Goal: Feedback & Contribution: Contribute content

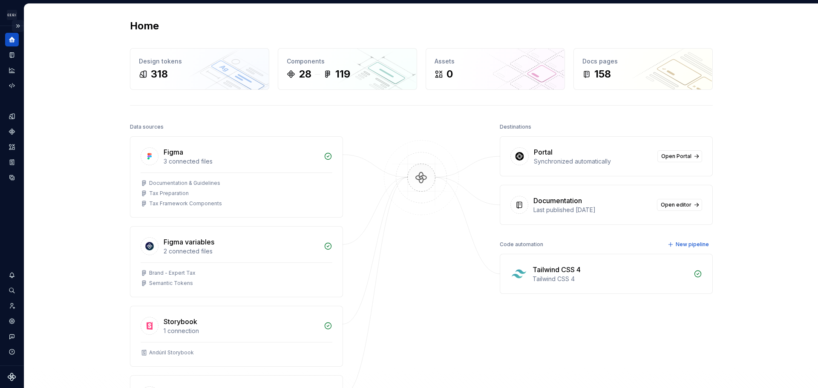
click at [17, 23] on button "Expand sidebar" at bounding box center [18, 26] width 12 height 12
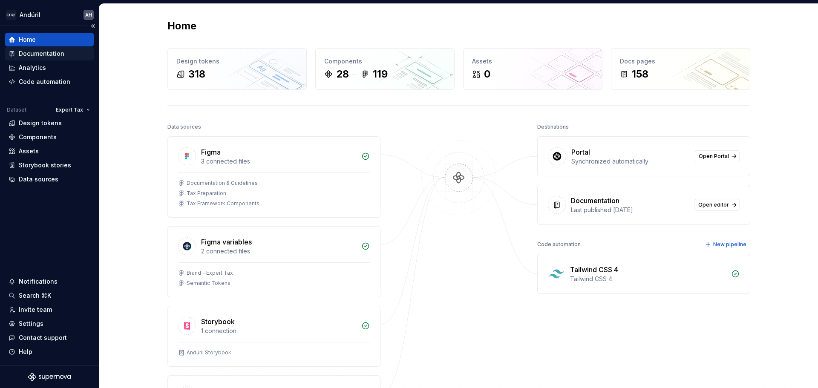
click at [54, 52] on div "Documentation" at bounding box center [42, 53] width 46 height 9
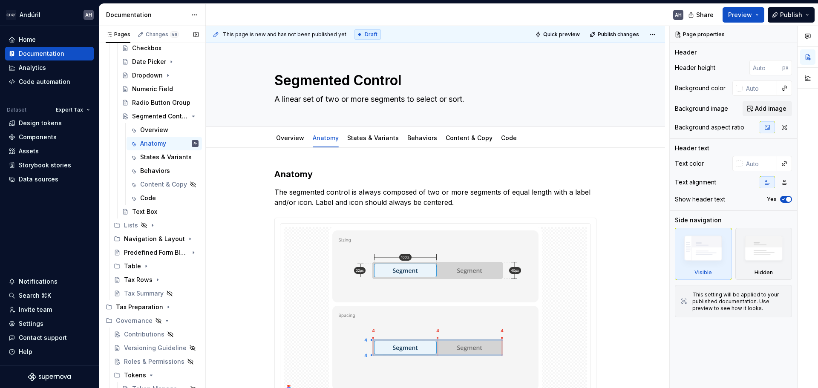
scroll to position [871, 0]
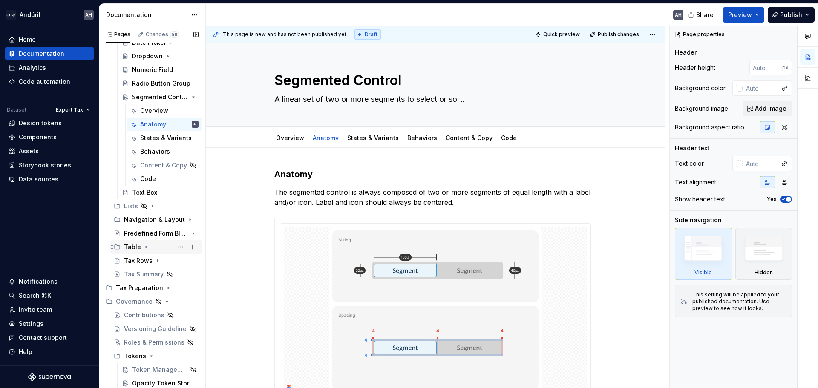
click at [146, 244] on icon "Page tree" at bounding box center [146, 247] width 7 height 7
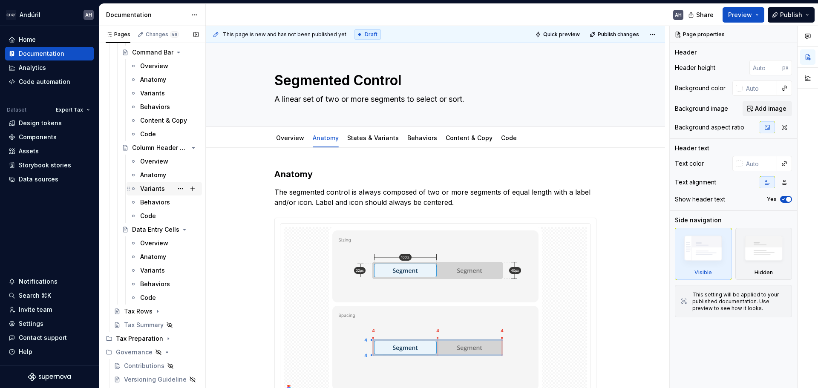
scroll to position [1211, 0]
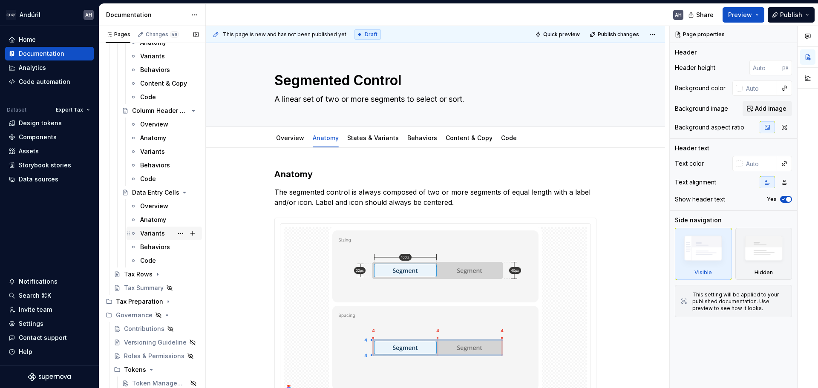
click at [161, 233] on div "Variants" at bounding box center [152, 233] width 25 height 9
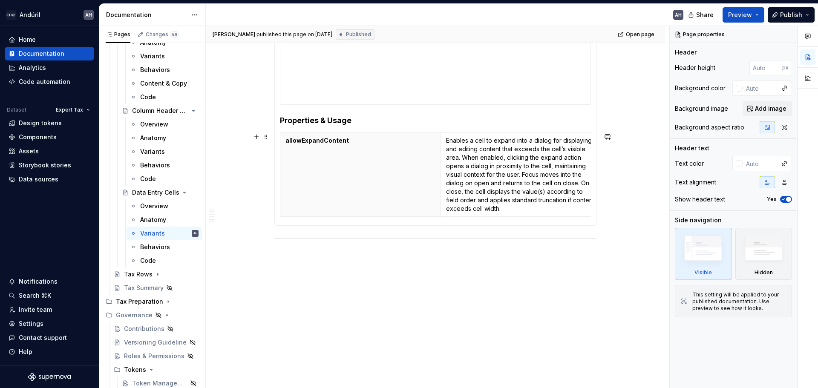
scroll to position [124, 0]
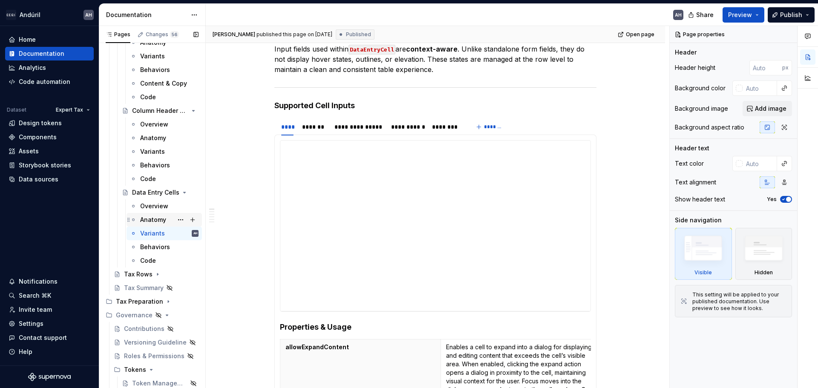
click at [147, 218] on div "Anatomy" at bounding box center [153, 219] width 26 height 9
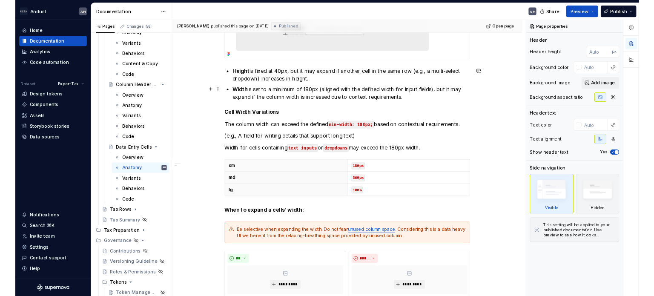
scroll to position [554, 0]
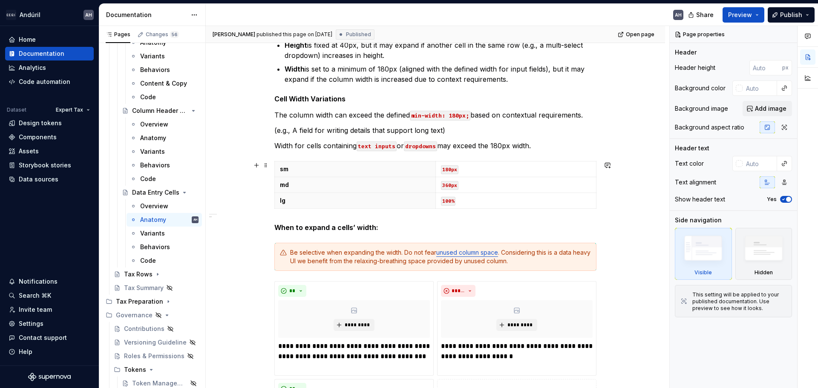
click at [307, 197] on p "lg" at bounding box center [355, 200] width 150 height 9
type textarea "*"
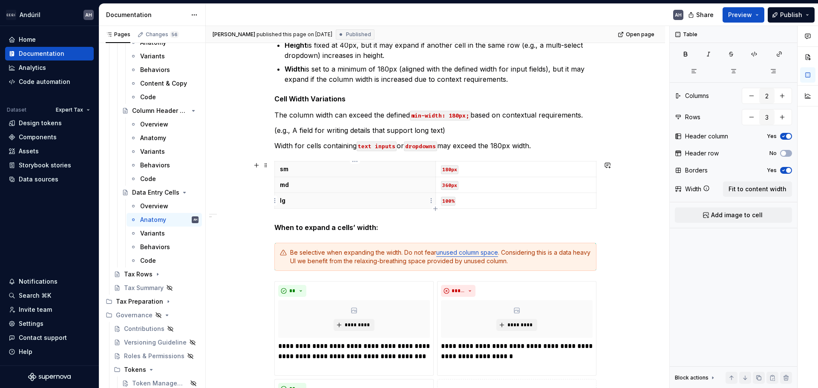
click at [282, 200] on p "lg" at bounding box center [355, 200] width 150 height 9
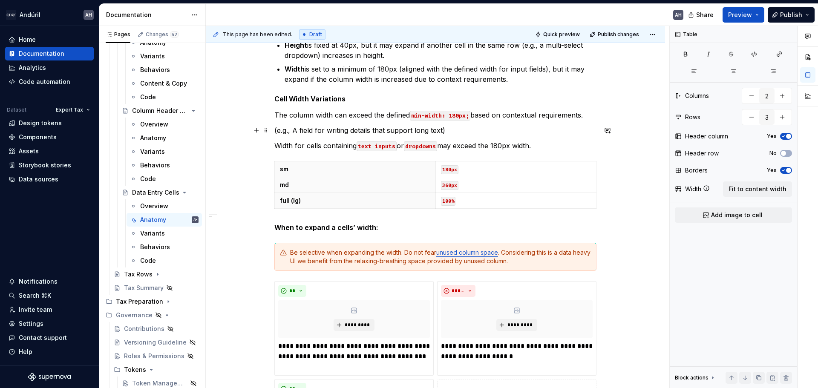
click at [515, 129] on p "(e.g., A field for writing details that support long text)" at bounding box center [435, 130] width 322 height 10
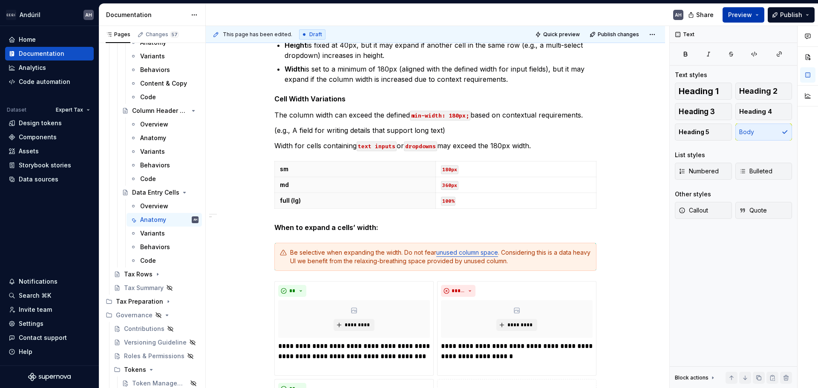
click at [751, 13] on span "Preview" at bounding box center [740, 15] width 24 height 9
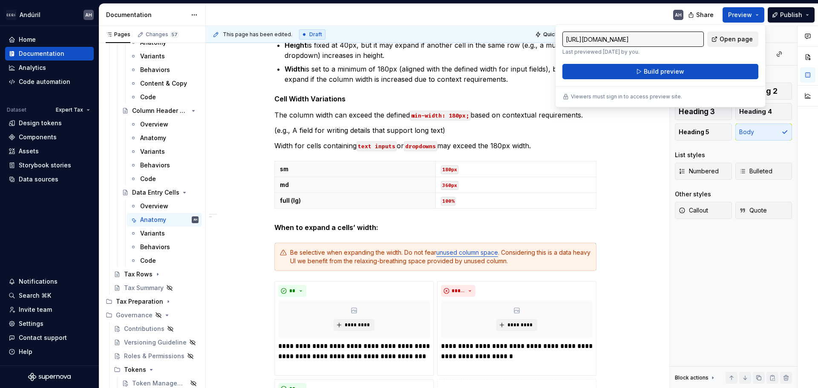
click at [731, 38] on span "Open page" at bounding box center [735, 39] width 33 height 9
click at [562, 0] on div "Andúril AH Home Documentation Analytics Code automation Dataset Expert Tax Desi…" at bounding box center [409, 194] width 818 height 388
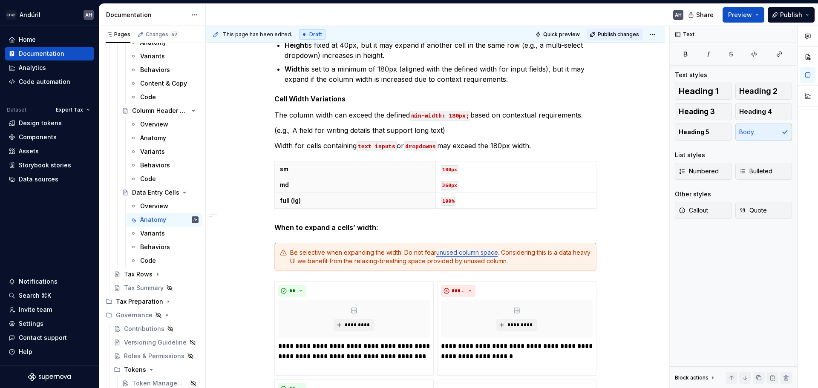
click at [619, 34] on span "Publish changes" at bounding box center [617, 34] width 41 height 7
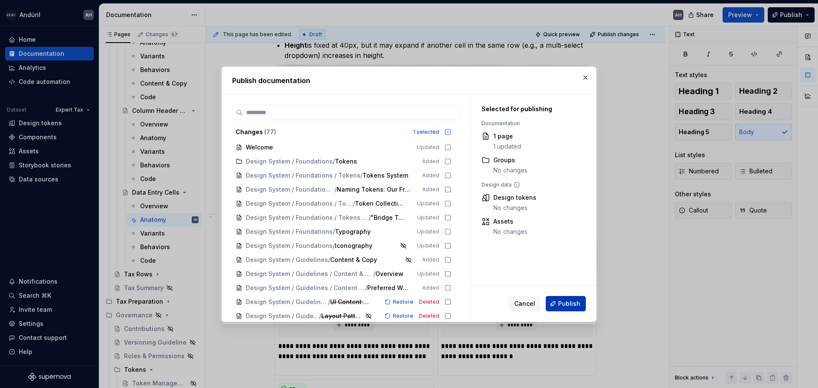
click at [569, 304] on span "Publish" at bounding box center [569, 303] width 22 height 9
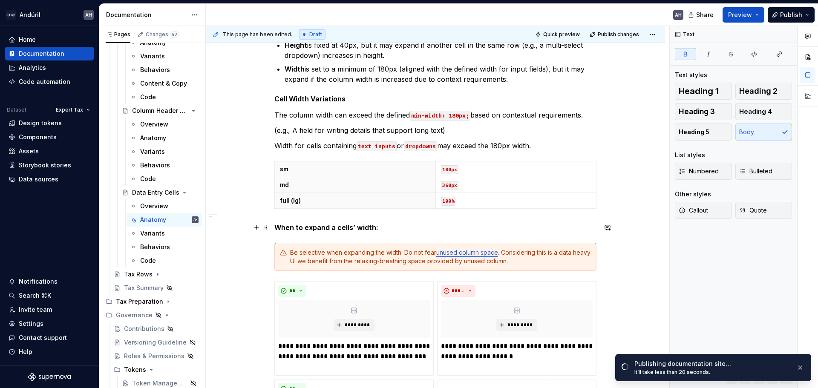
click at [350, 226] on strong "When to expand a cells’ width:" at bounding box center [326, 227] width 104 height 9
click at [802, 366] on button "button" at bounding box center [799, 368] width 11 height 12
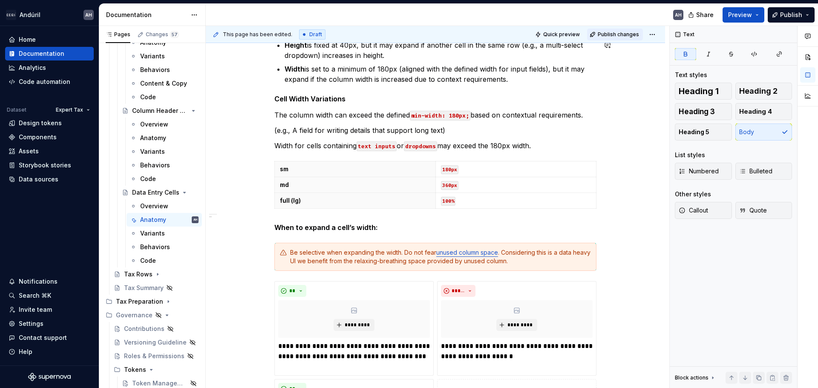
click at [617, 37] on span "Publish changes" at bounding box center [617, 34] width 41 height 7
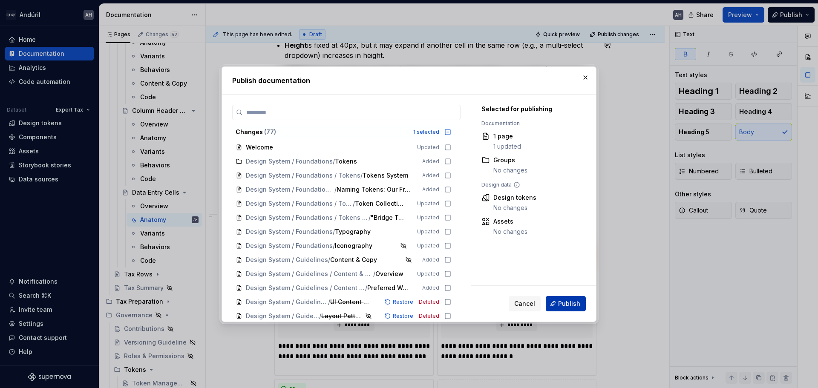
click at [566, 304] on span "Publish" at bounding box center [569, 303] width 22 height 9
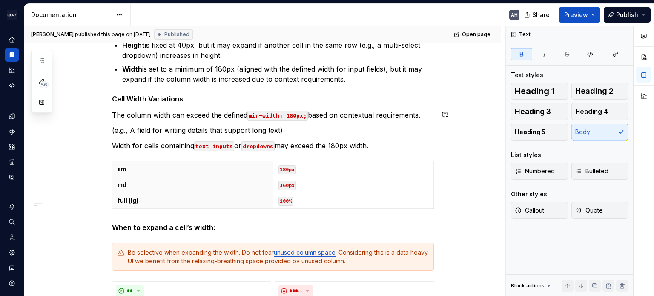
click at [398, 105] on div "**********" at bounding box center [273, 39] width 322 height 849
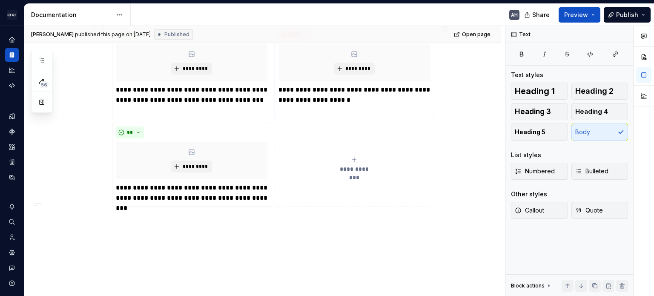
scroll to position [818, 0]
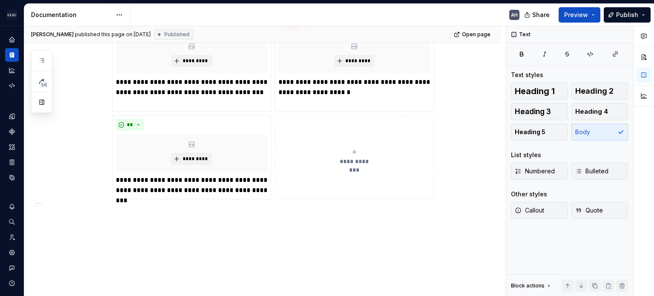
click at [41, 104] on button "button" at bounding box center [41, 102] width 15 height 15
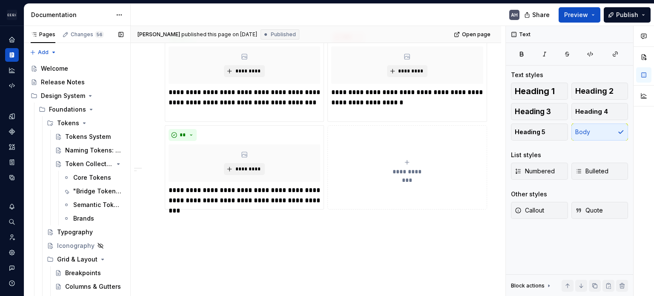
type textarea "*"
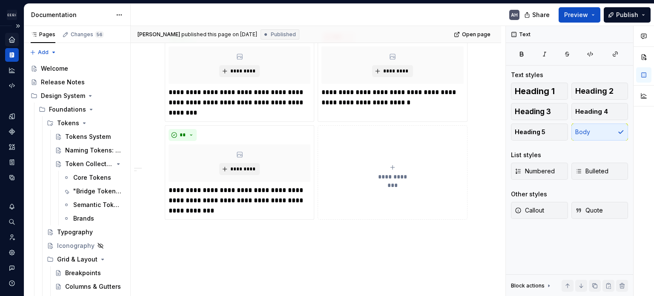
click at [10, 38] on icon "Home" at bounding box center [12, 40] width 6 height 6
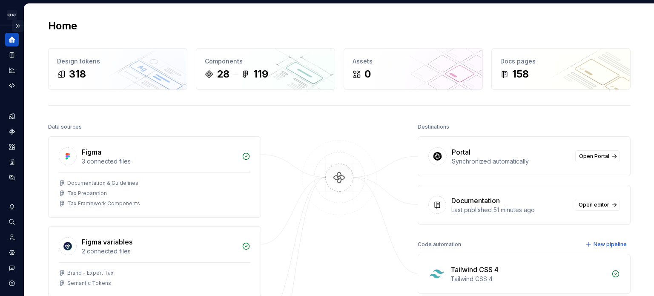
click at [12, 27] on button "Expand sidebar" at bounding box center [18, 26] width 12 height 12
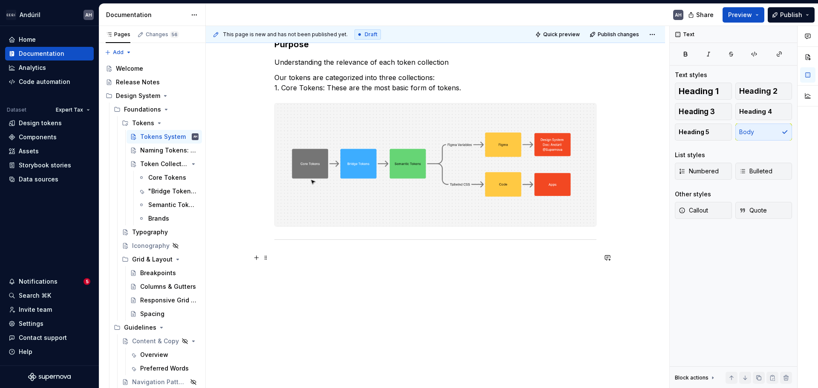
scroll to position [129, 0]
click at [340, 304] on div "Purpose Understanding the relevance of each token collection Our tokens are cat…" at bounding box center [435, 202] width 459 height 371
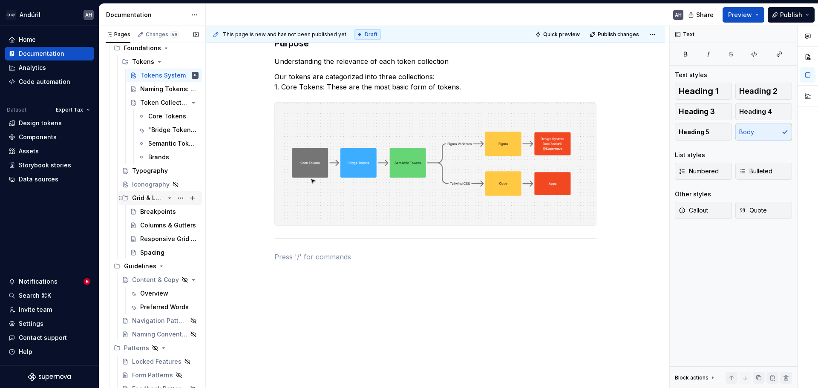
scroll to position [85, 0]
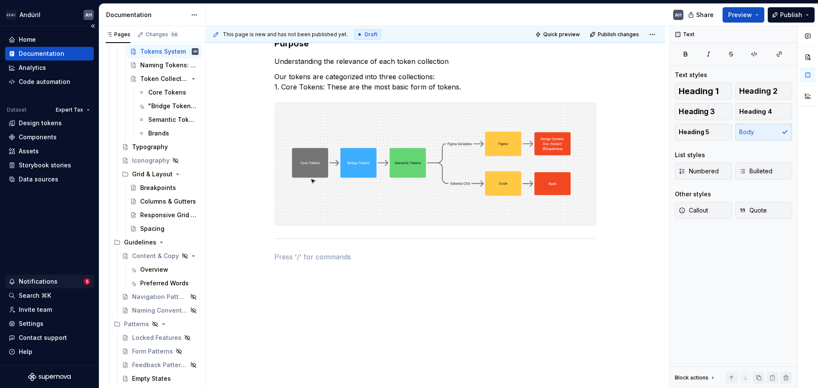
click at [33, 278] on div "Notifications" at bounding box center [38, 281] width 39 height 9
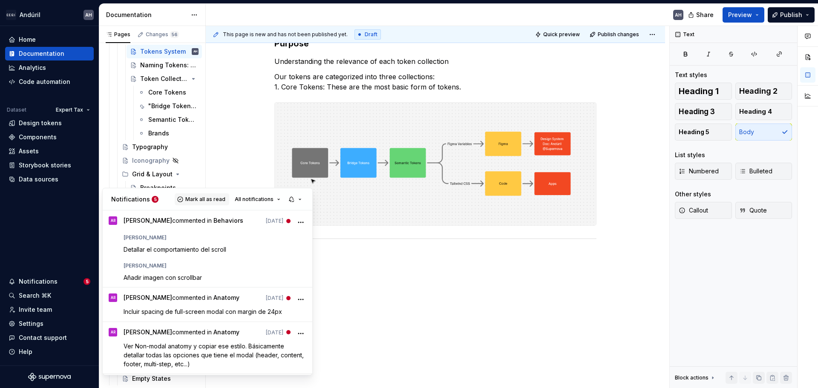
click at [208, 198] on span "Mark all as read" at bounding box center [205, 199] width 40 height 7
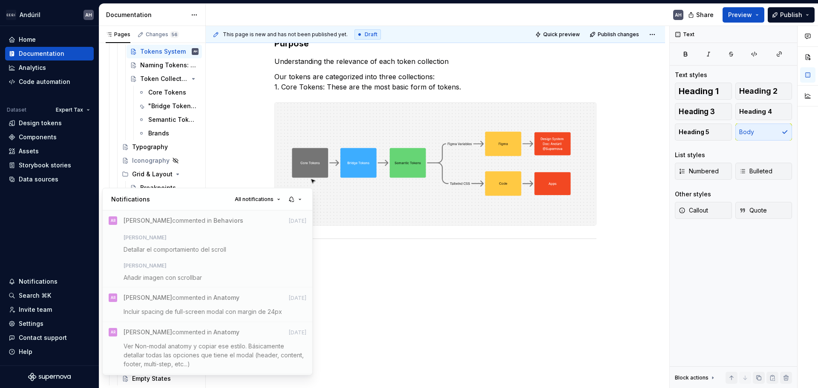
click at [427, 296] on html "Andúril AH Home Documentation Analytics Code automation Dataset Expert Tax Desi…" at bounding box center [409, 194] width 818 height 388
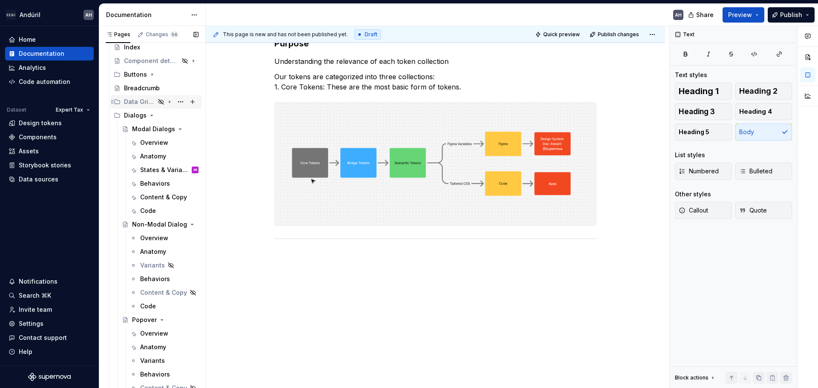
scroll to position [426, 0]
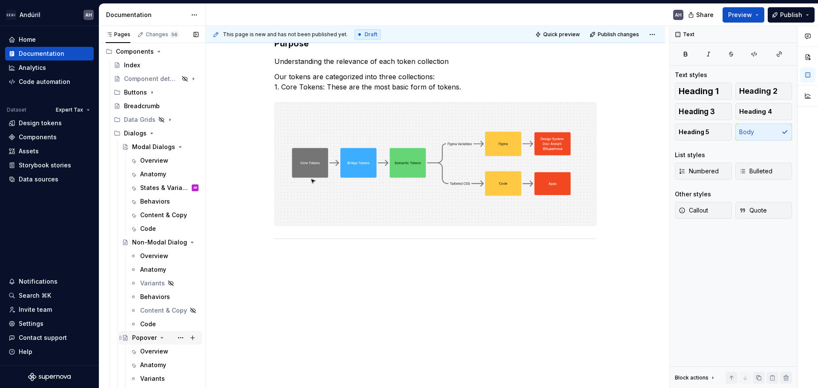
click at [158, 335] on icon "Page tree" at bounding box center [161, 337] width 7 height 7
click at [166, 242] on icon "Page tree" at bounding box center [169, 242] width 7 height 7
click at [166, 146] on icon "Page tree" at bounding box center [169, 147] width 7 height 7
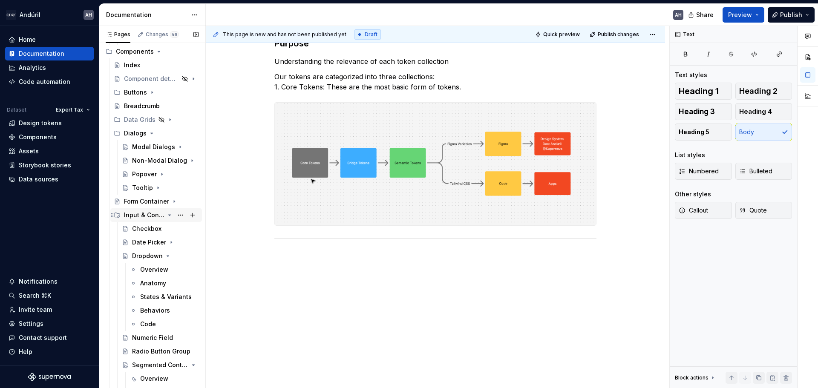
click at [166, 214] on icon "Page tree" at bounding box center [169, 215] width 7 height 7
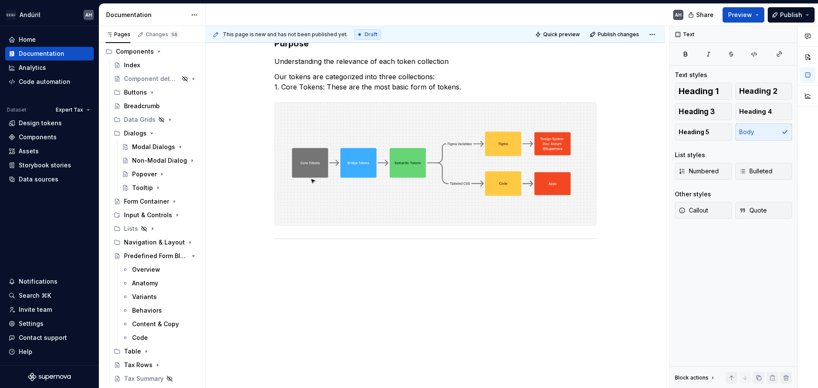
type textarea "*"
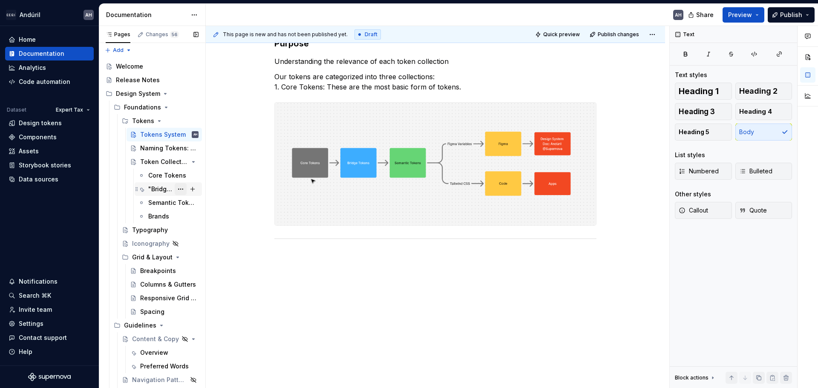
scroll to position [0, 0]
